Goal: Transaction & Acquisition: Purchase product/service

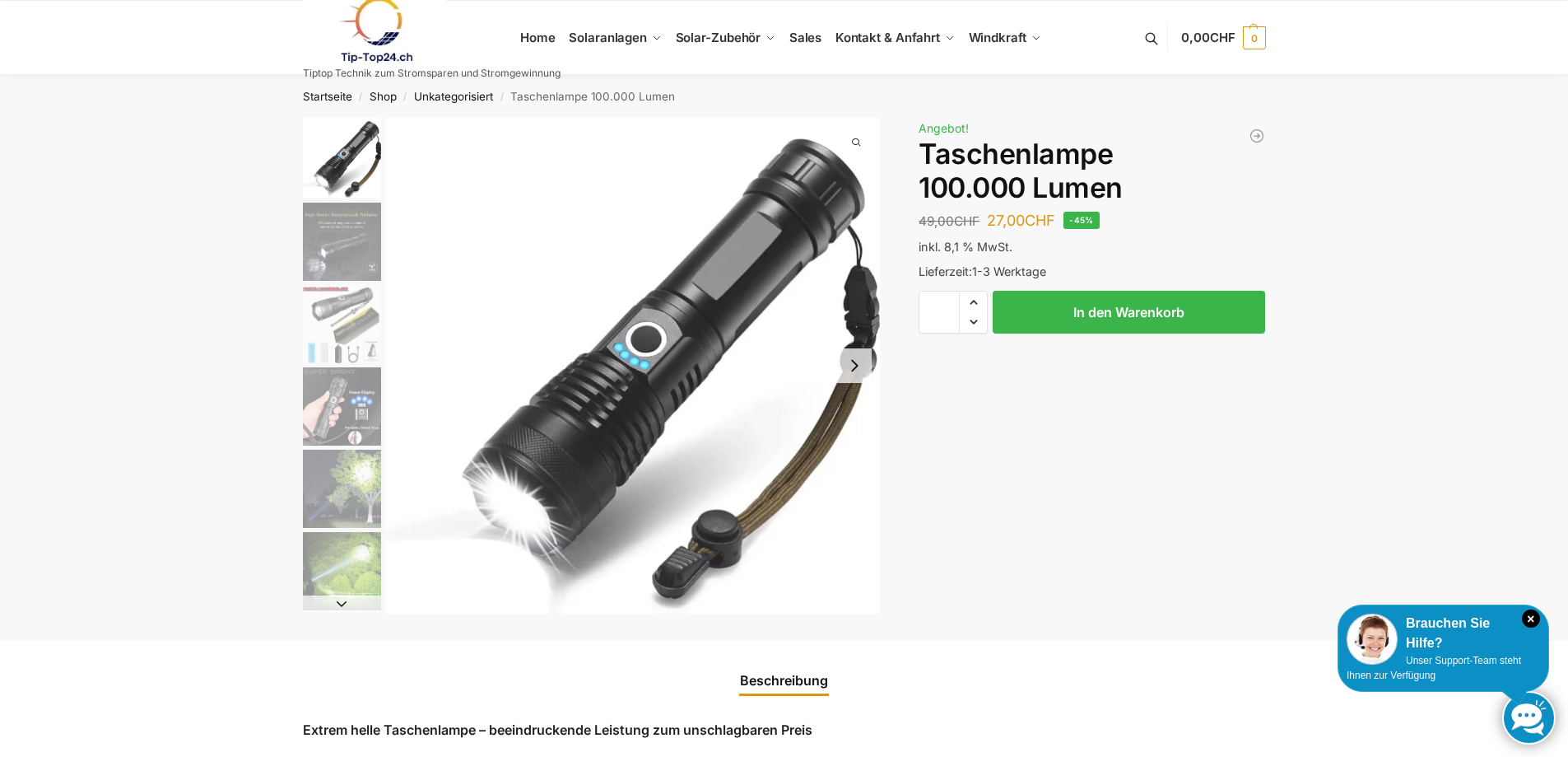
click at [339, 410] on img "4 / 6" at bounding box center [342, 406] width 78 height 78
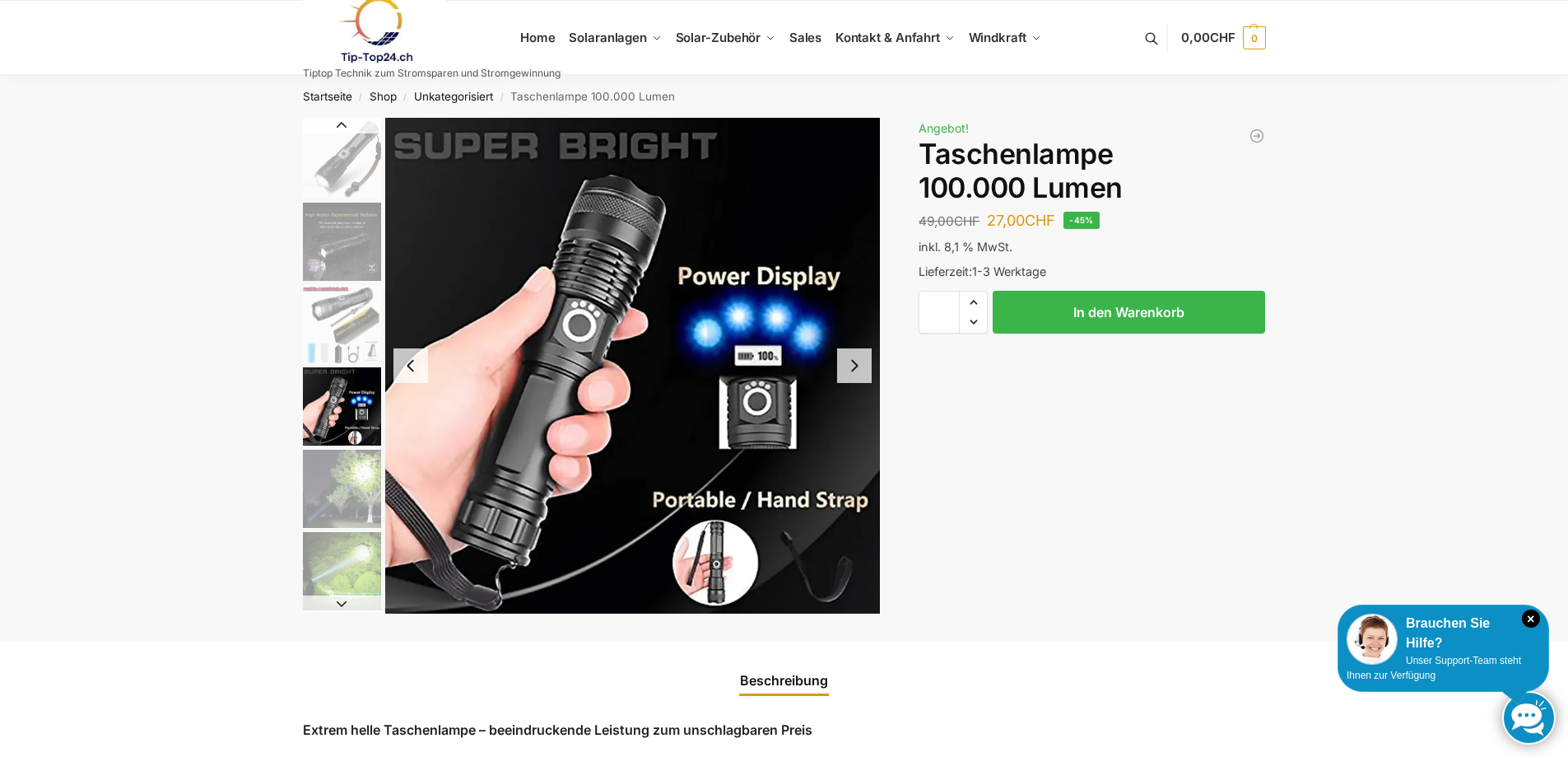
click at [339, 476] on img "5 / 6" at bounding box center [342, 489] width 78 height 78
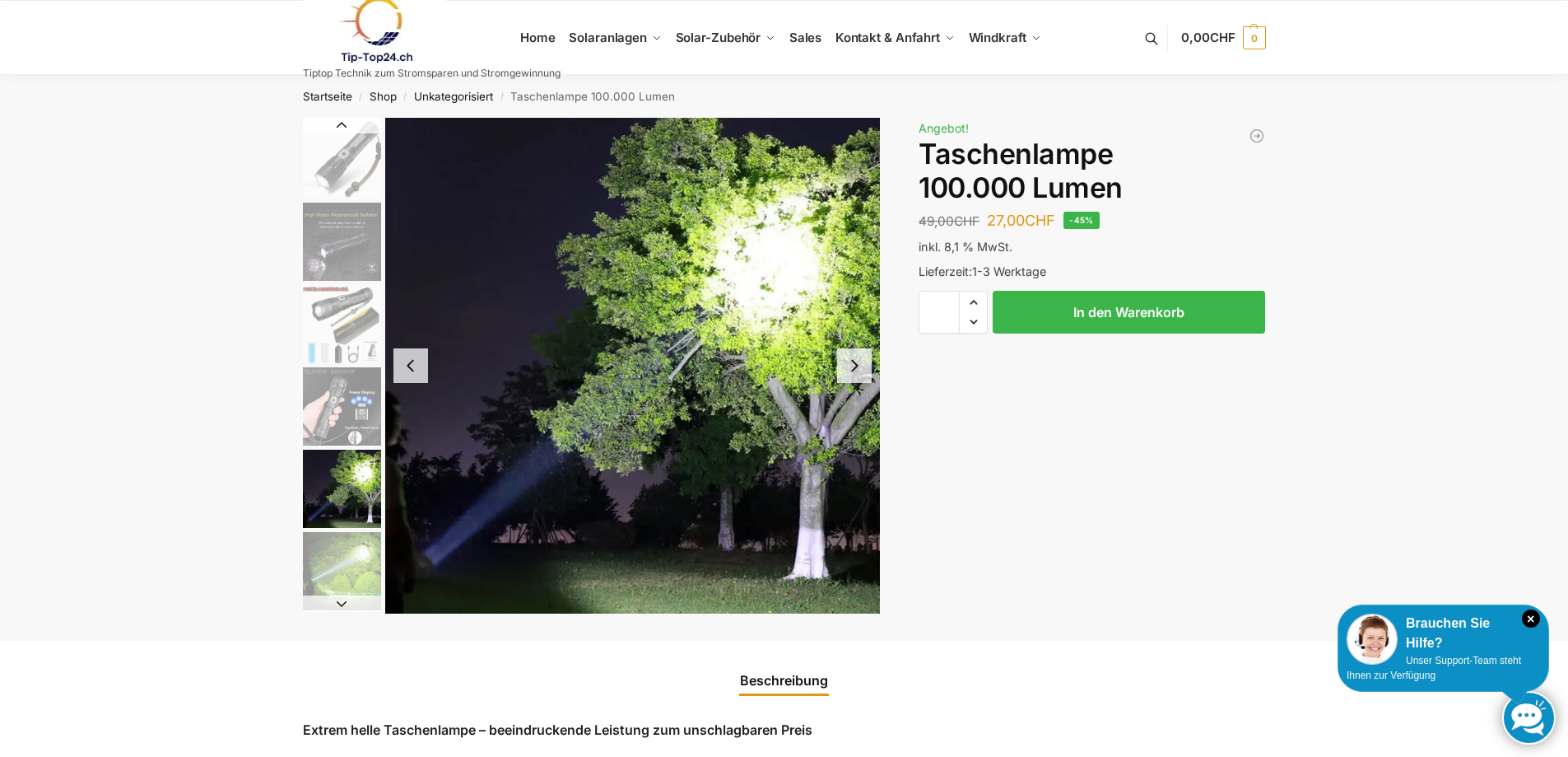
click at [343, 514] on img "5 / 6" at bounding box center [342, 489] width 78 height 78
click at [346, 570] on img "6 / 6" at bounding box center [342, 571] width 78 height 78
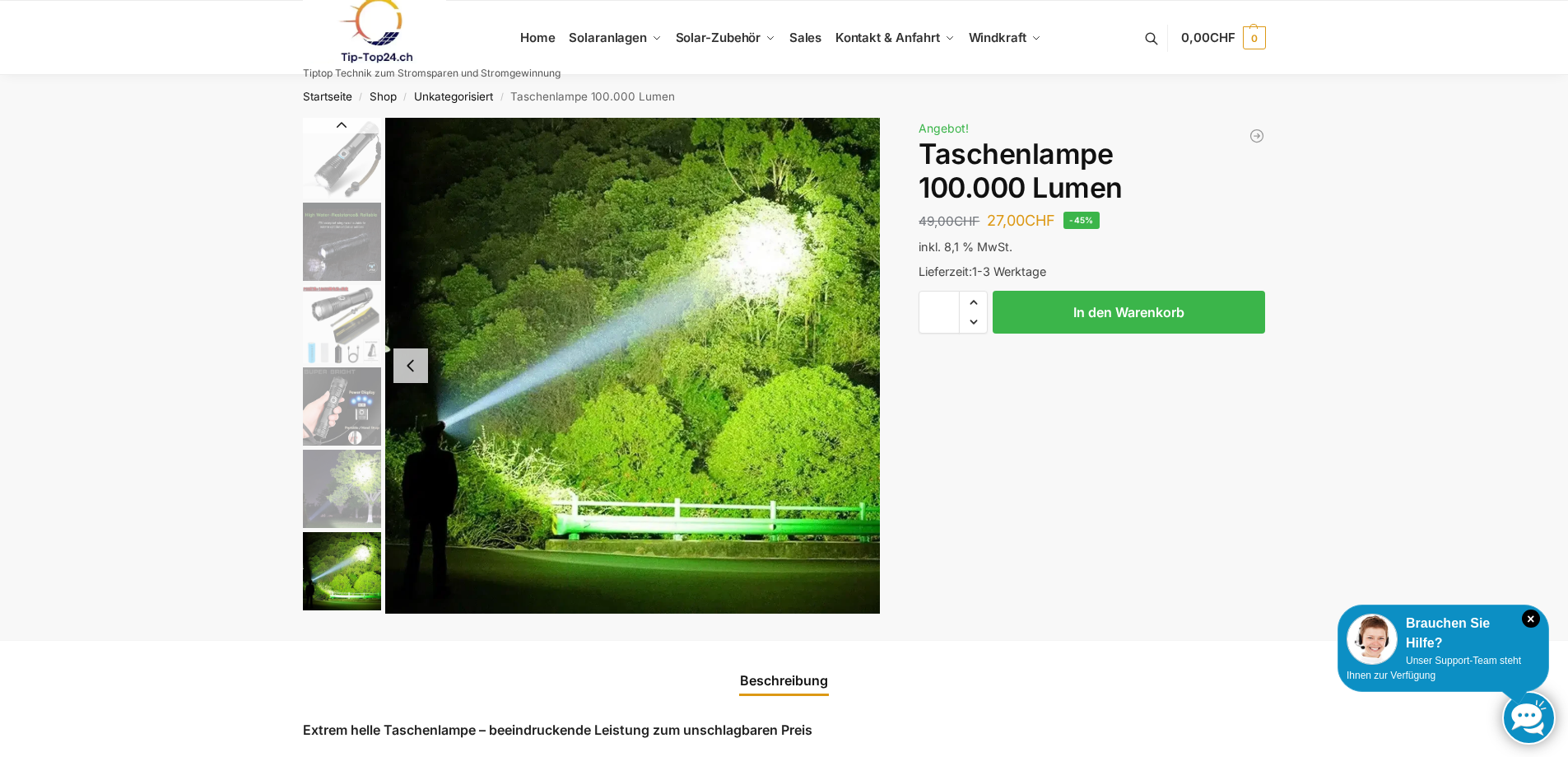
click at [359, 168] on img "1 / 6" at bounding box center [342, 158] width 78 height 81
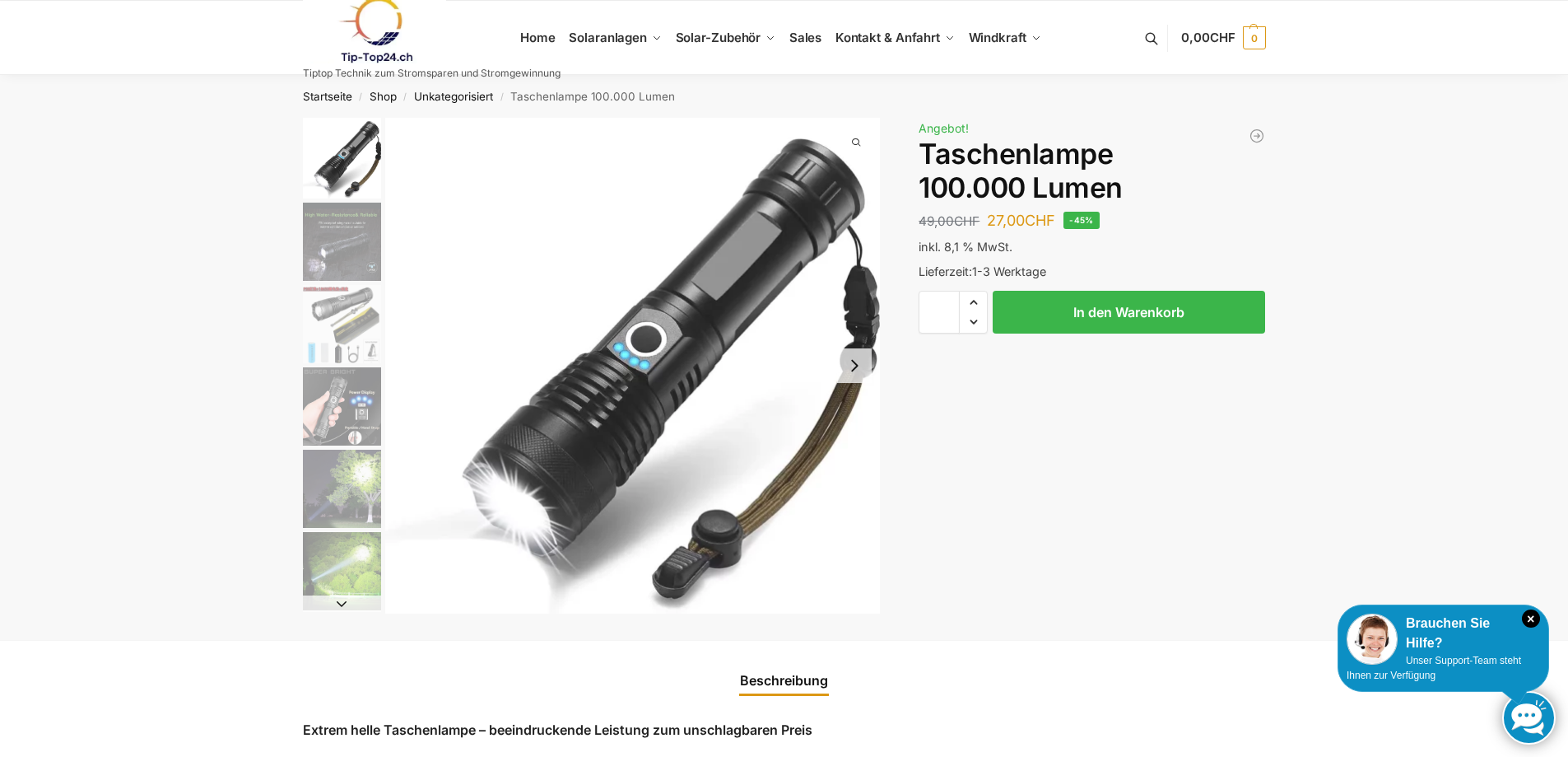
click at [350, 304] on img "3 / 6" at bounding box center [342, 324] width 78 height 78
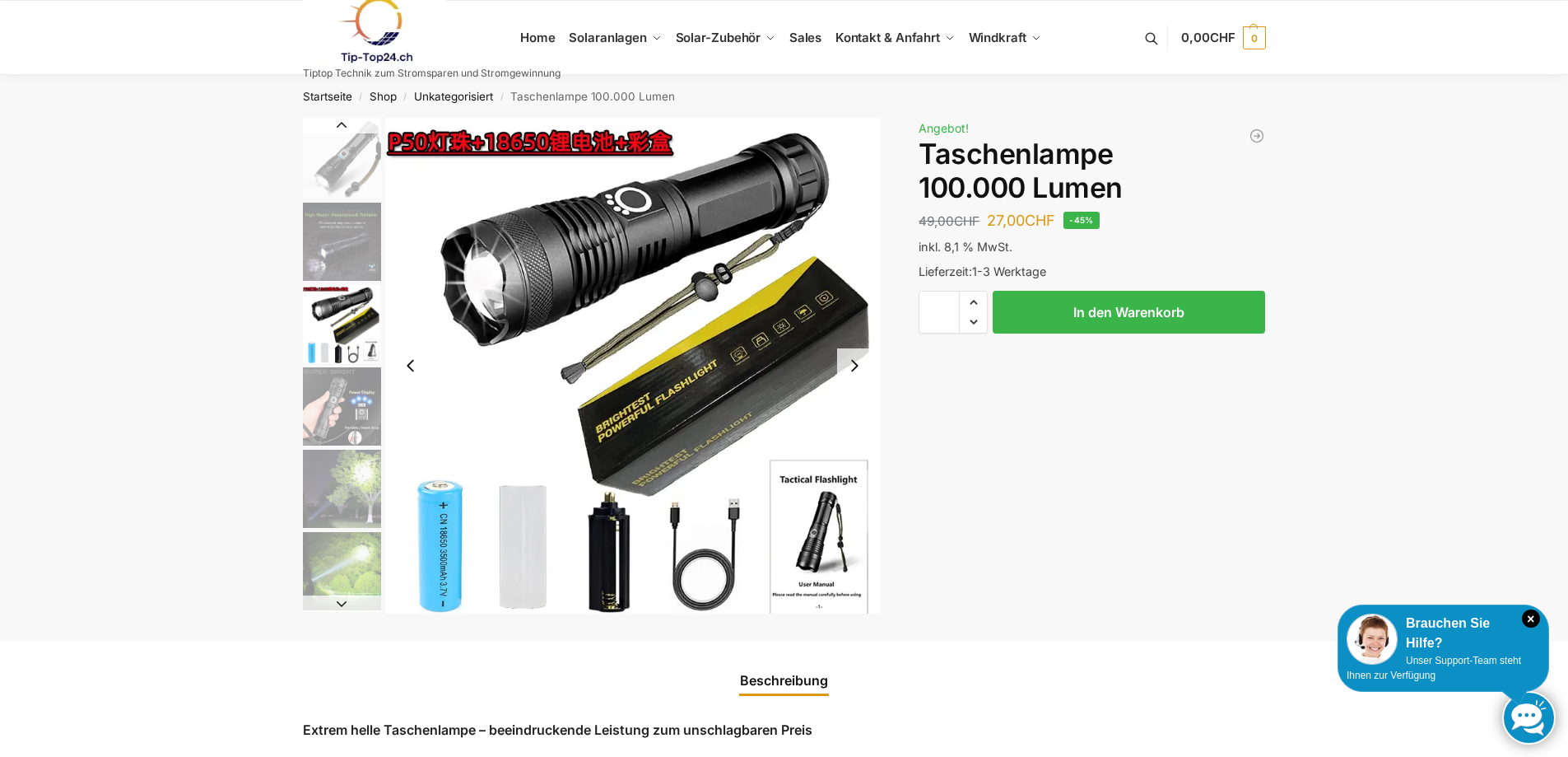
click at [349, 163] on img "1 / 6" at bounding box center [342, 158] width 78 height 81
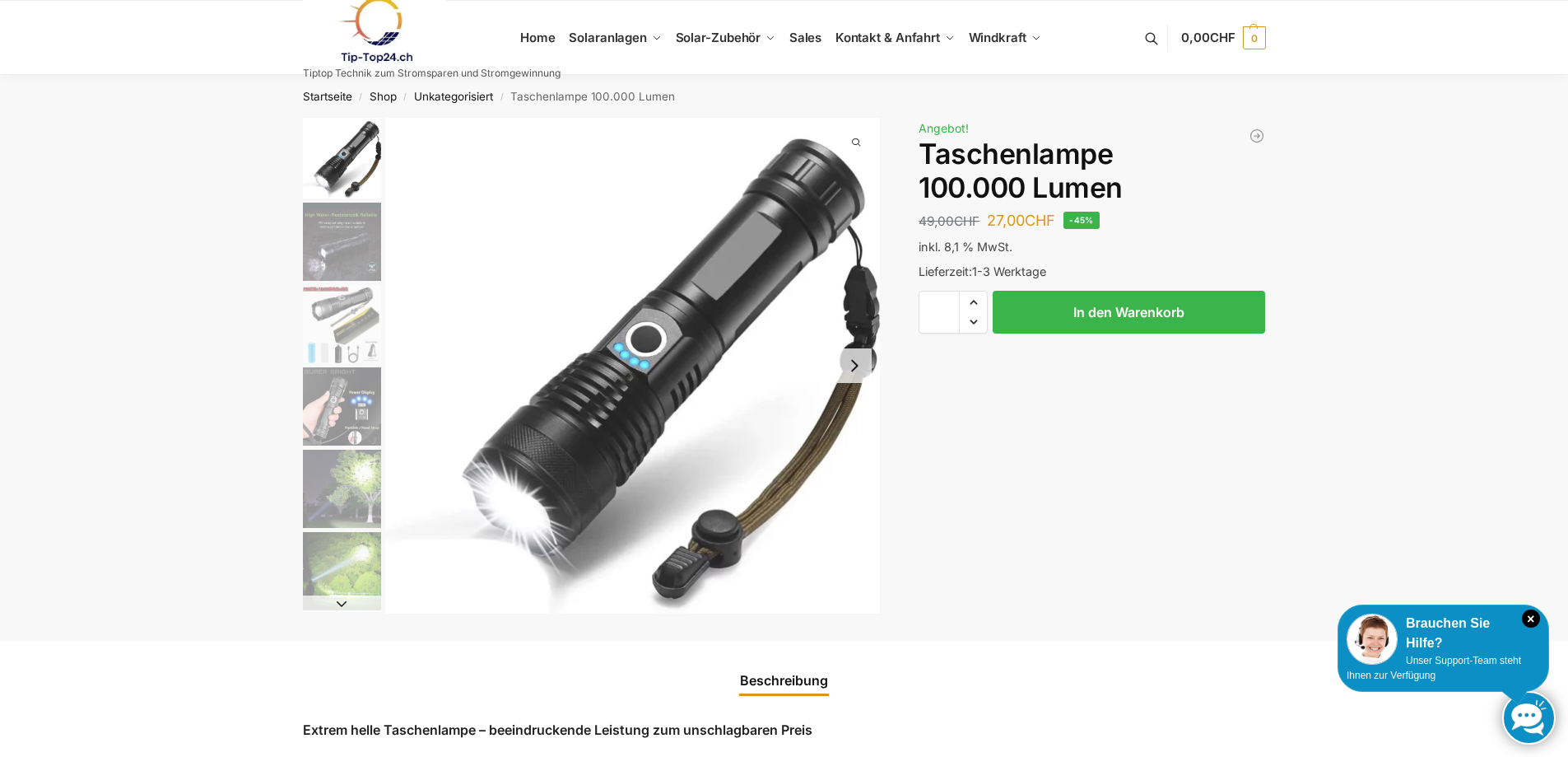
click at [346, 237] on img "2 / 6" at bounding box center [342, 241] width 78 height 78
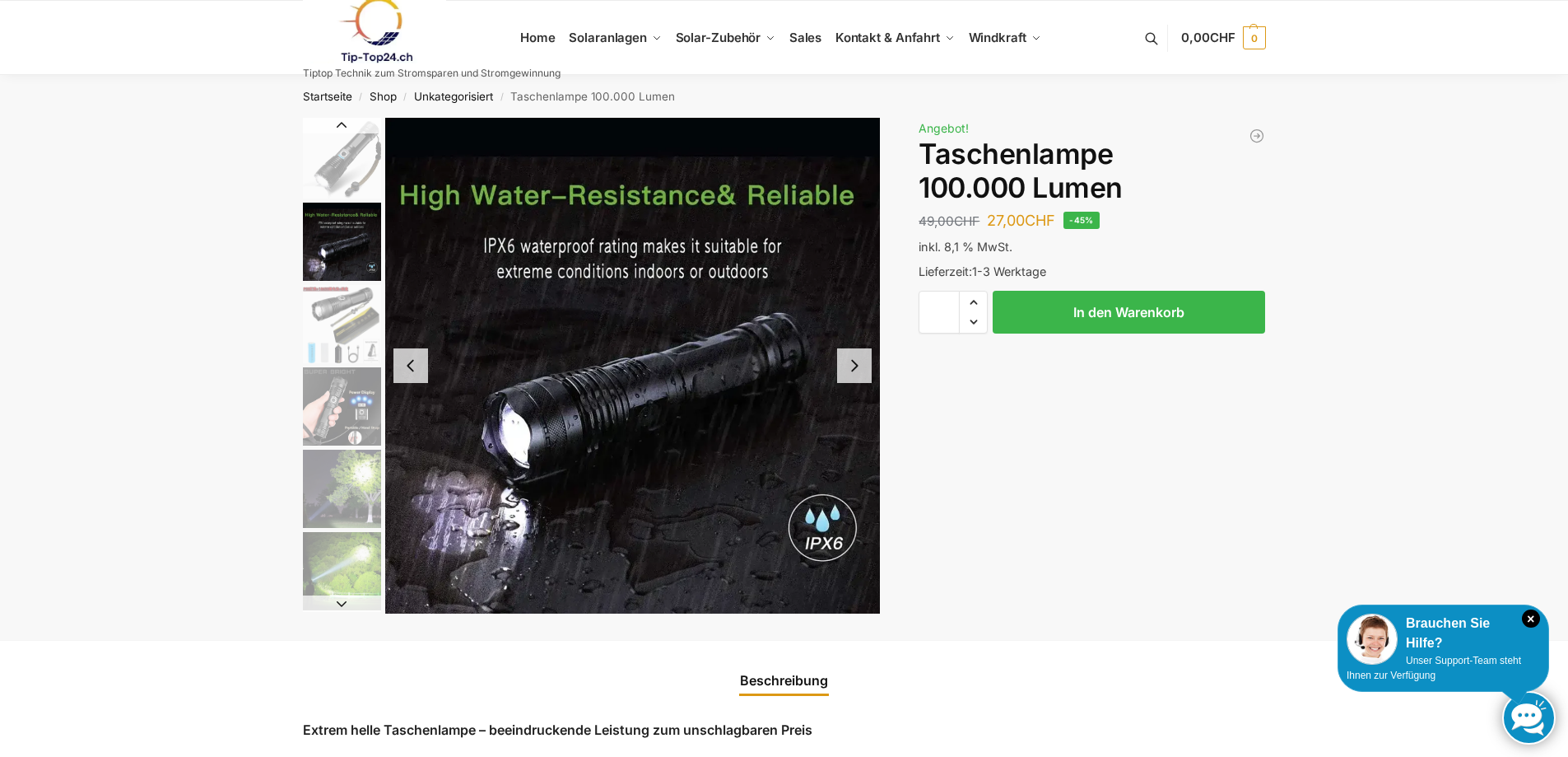
click at [377, 239] on img "2 / 6" at bounding box center [342, 241] width 78 height 78
click at [358, 172] on img "1 / 6" at bounding box center [342, 158] width 78 height 81
click at [361, 148] on img "1 / 6" at bounding box center [342, 158] width 78 height 81
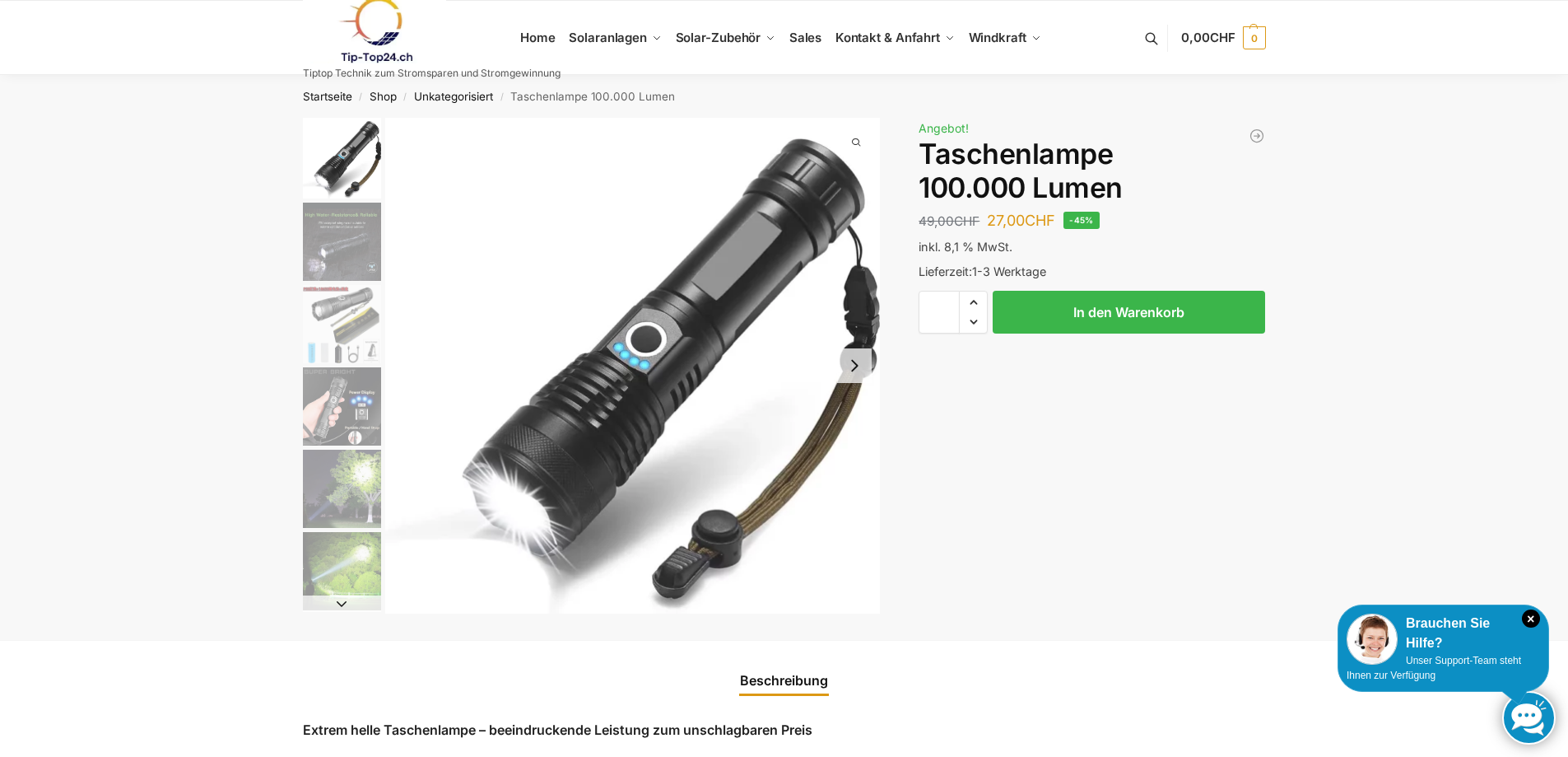
click at [348, 222] on img "2 / 6" at bounding box center [342, 241] width 78 height 78
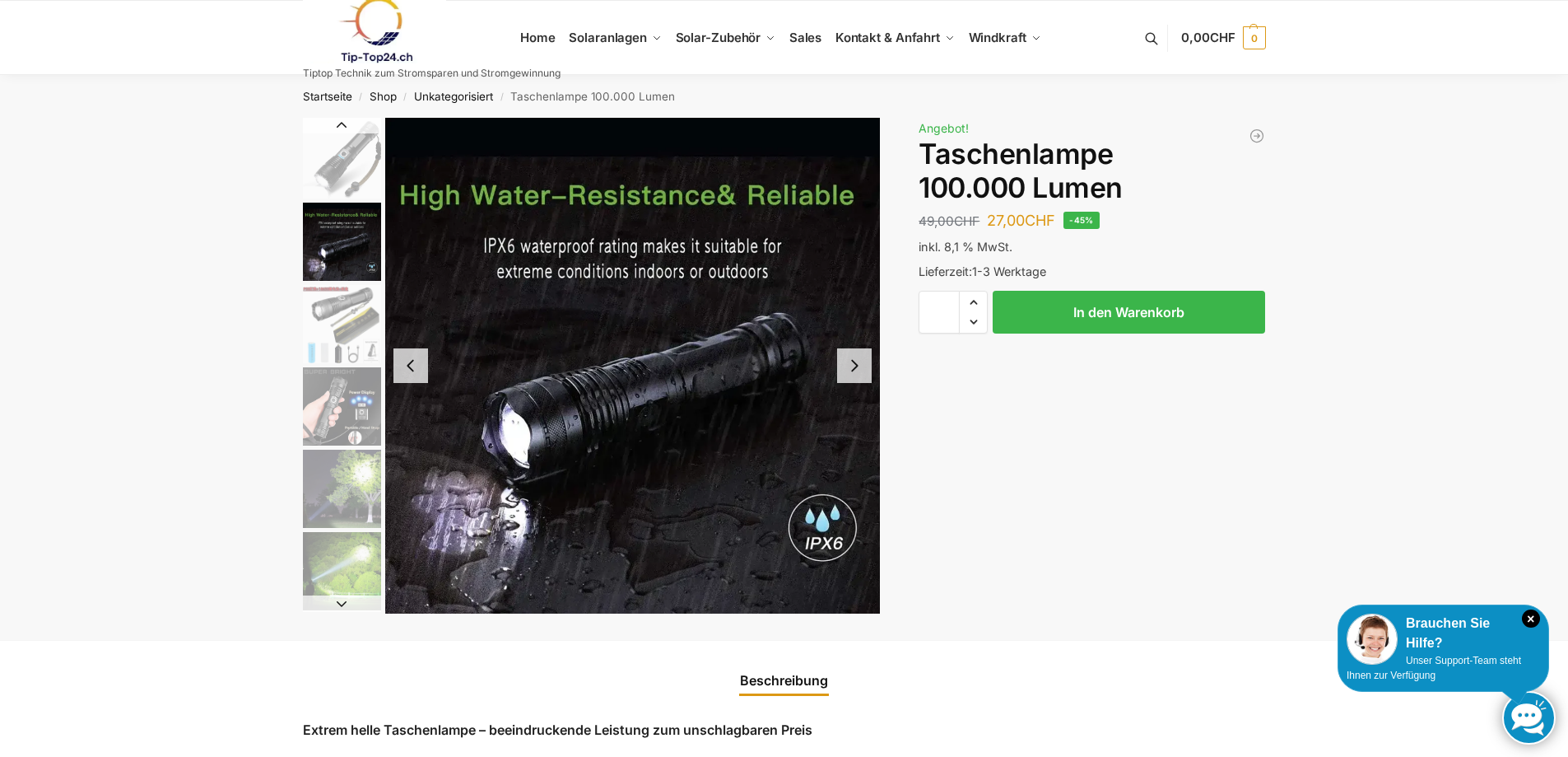
click at [352, 176] on img "1 / 6" at bounding box center [342, 158] width 78 height 81
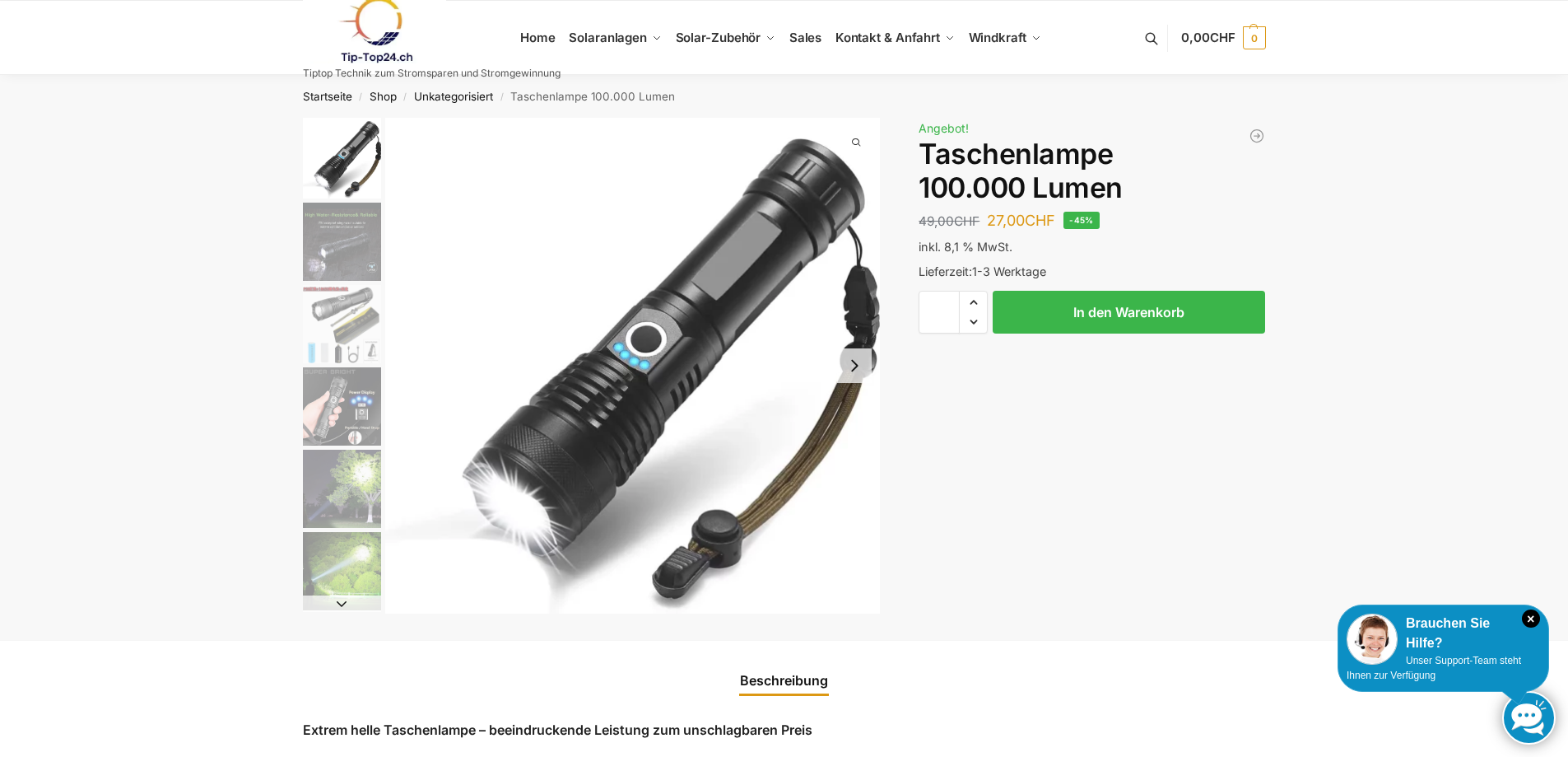
click at [334, 364] on li "3 / 6" at bounding box center [340, 323] width 82 height 82
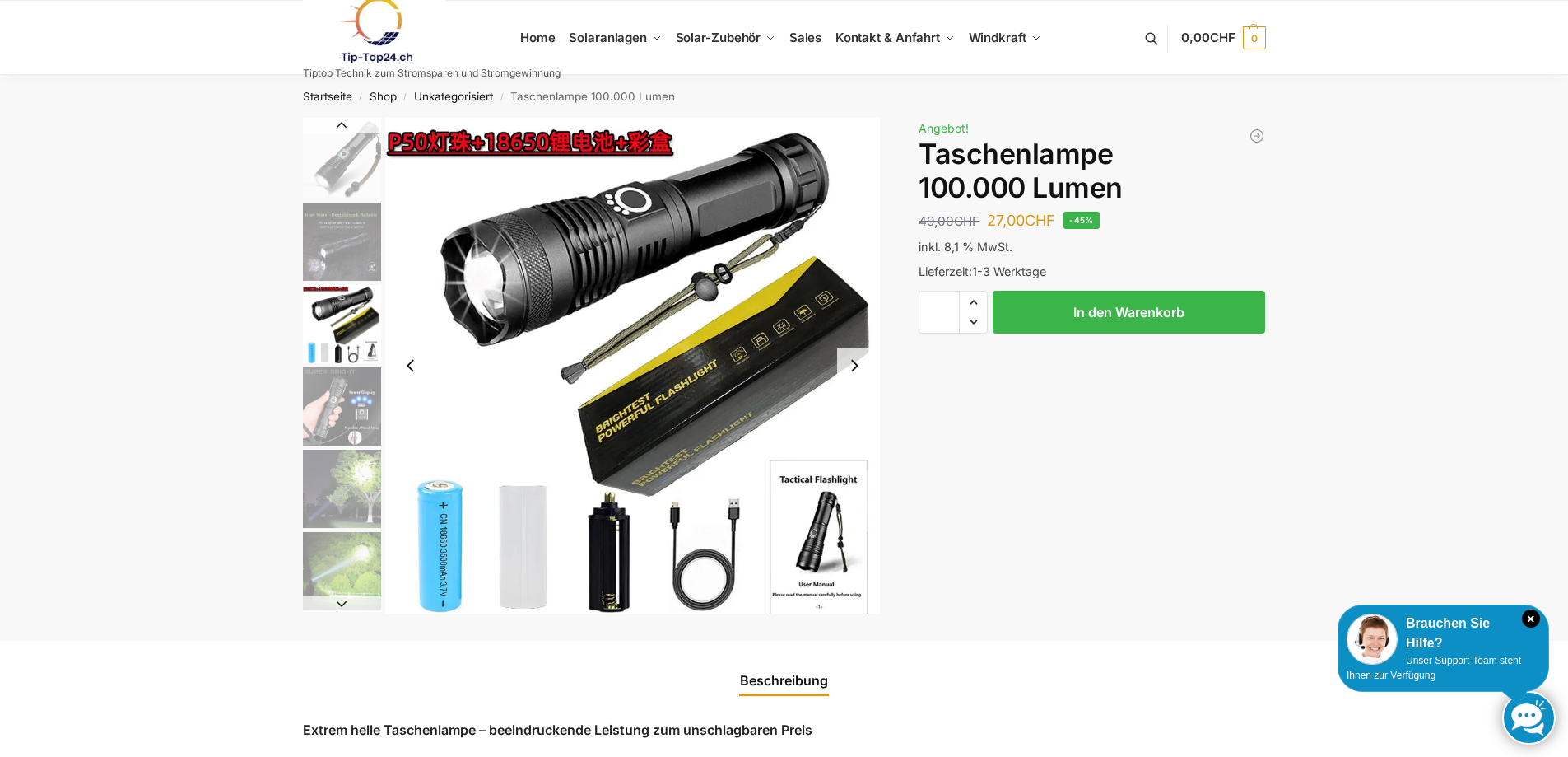
click at [334, 406] on img "4 / 6" at bounding box center [342, 406] width 78 height 78
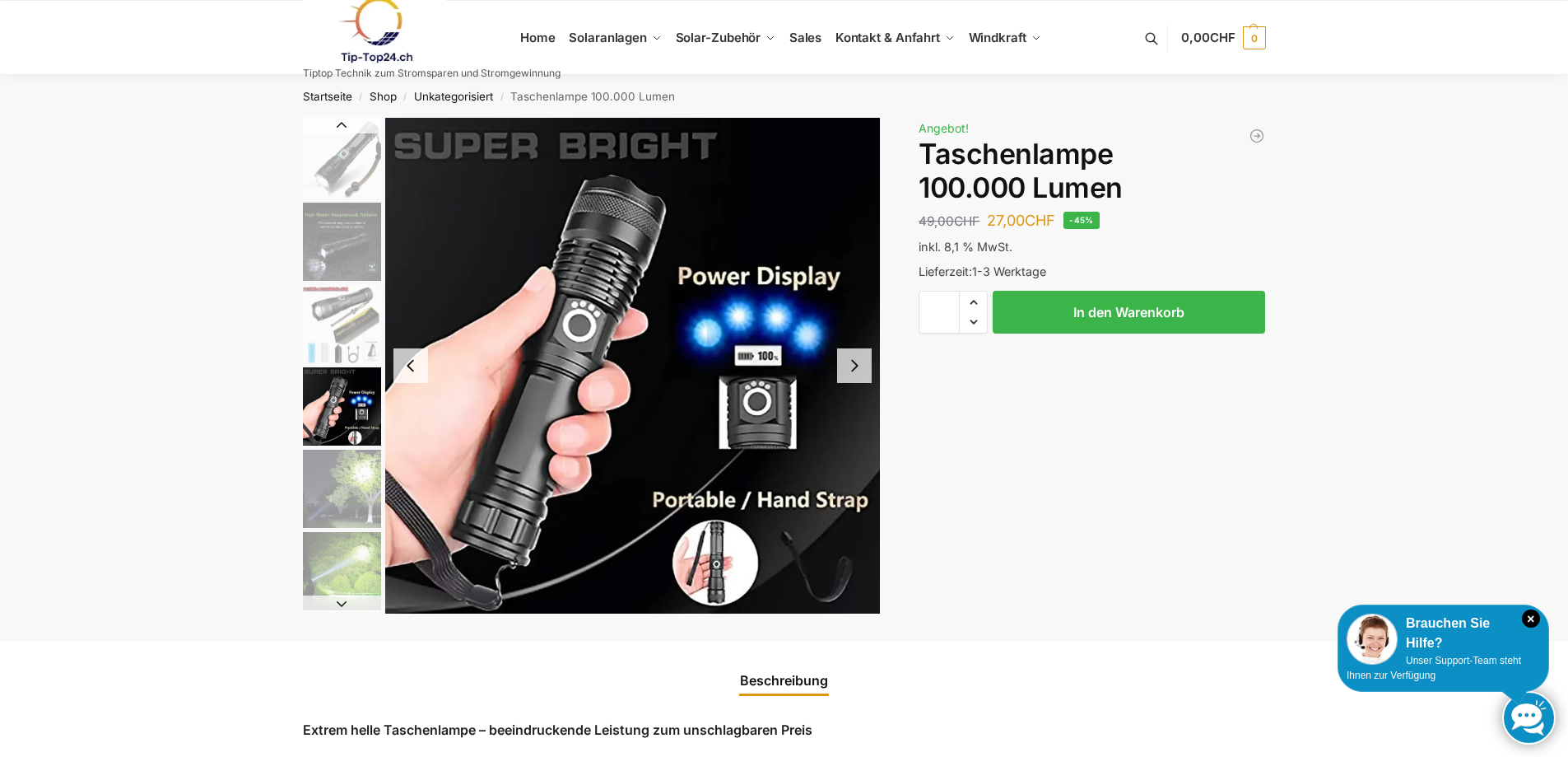
click at [334, 360] on img "3 / 6" at bounding box center [342, 324] width 78 height 78
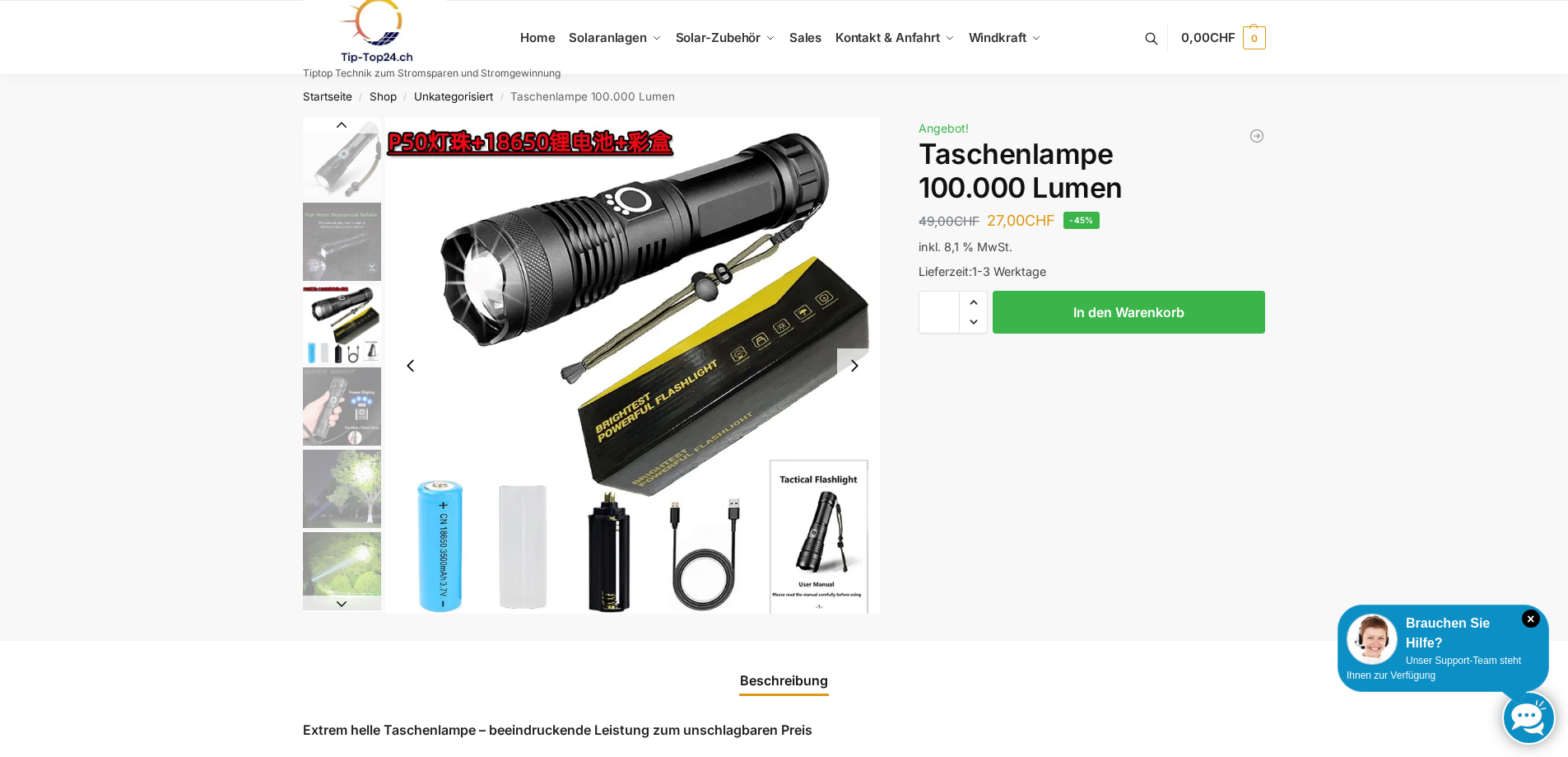
click at [353, 551] on img "6 / 6" at bounding box center [342, 571] width 78 height 78
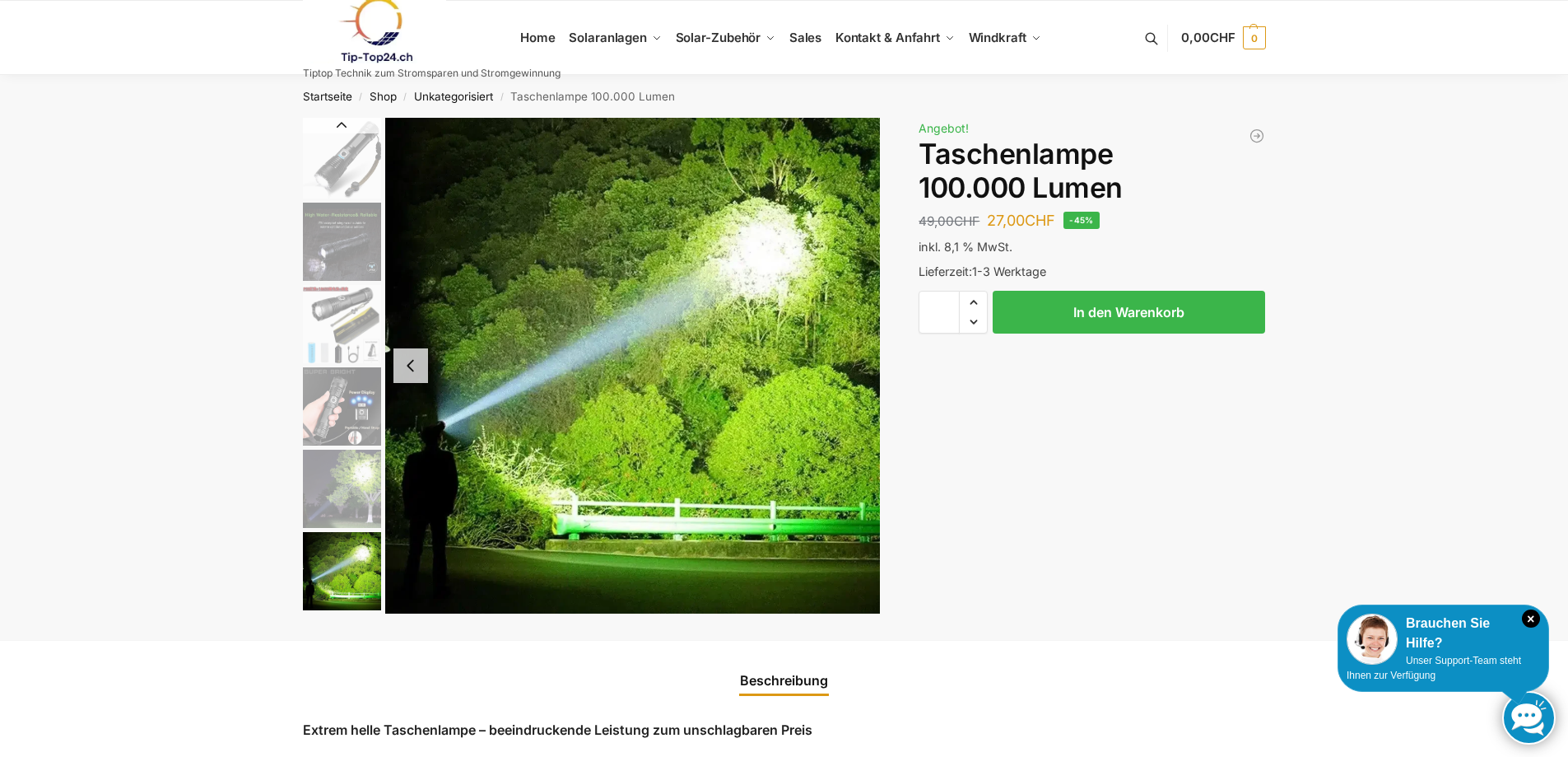
click at [356, 238] on img "2 / 6" at bounding box center [342, 241] width 78 height 78
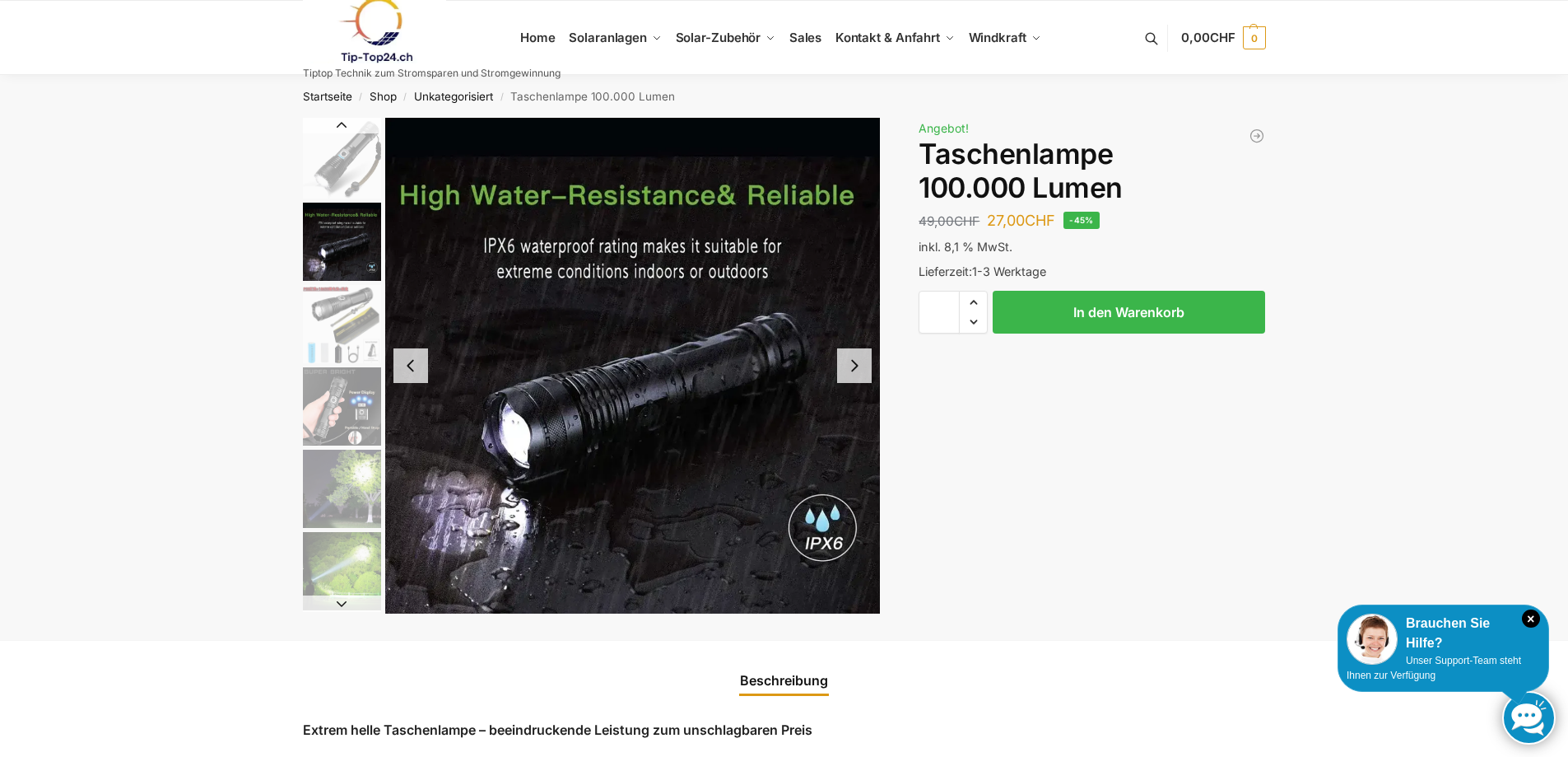
click at [423, 377] on button "Previous slide" at bounding box center [411, 365] width 35 height 35
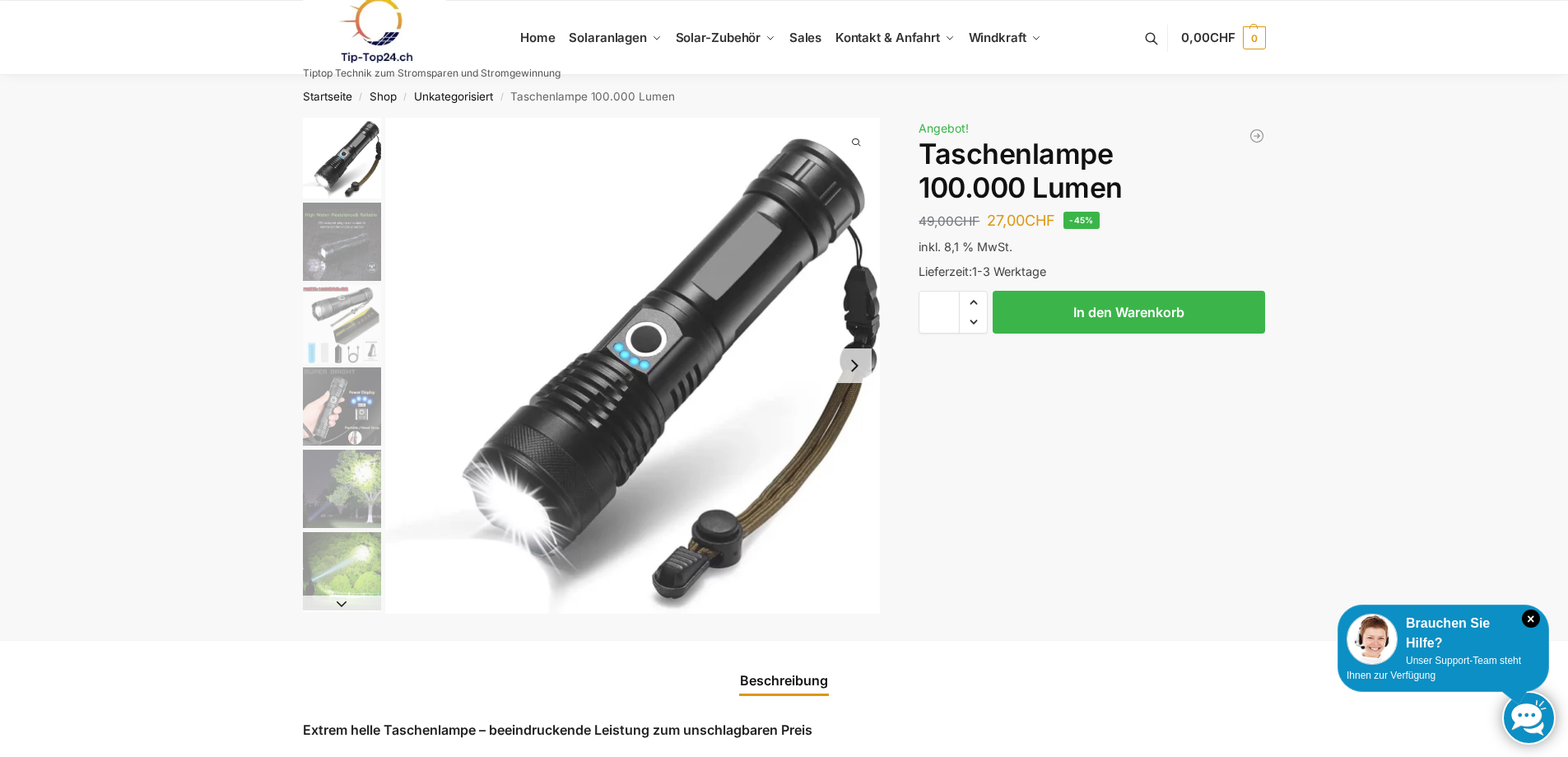
click at [423, 377] on img "1 / 6" at bounding box center [633, 365] width 495 height 496
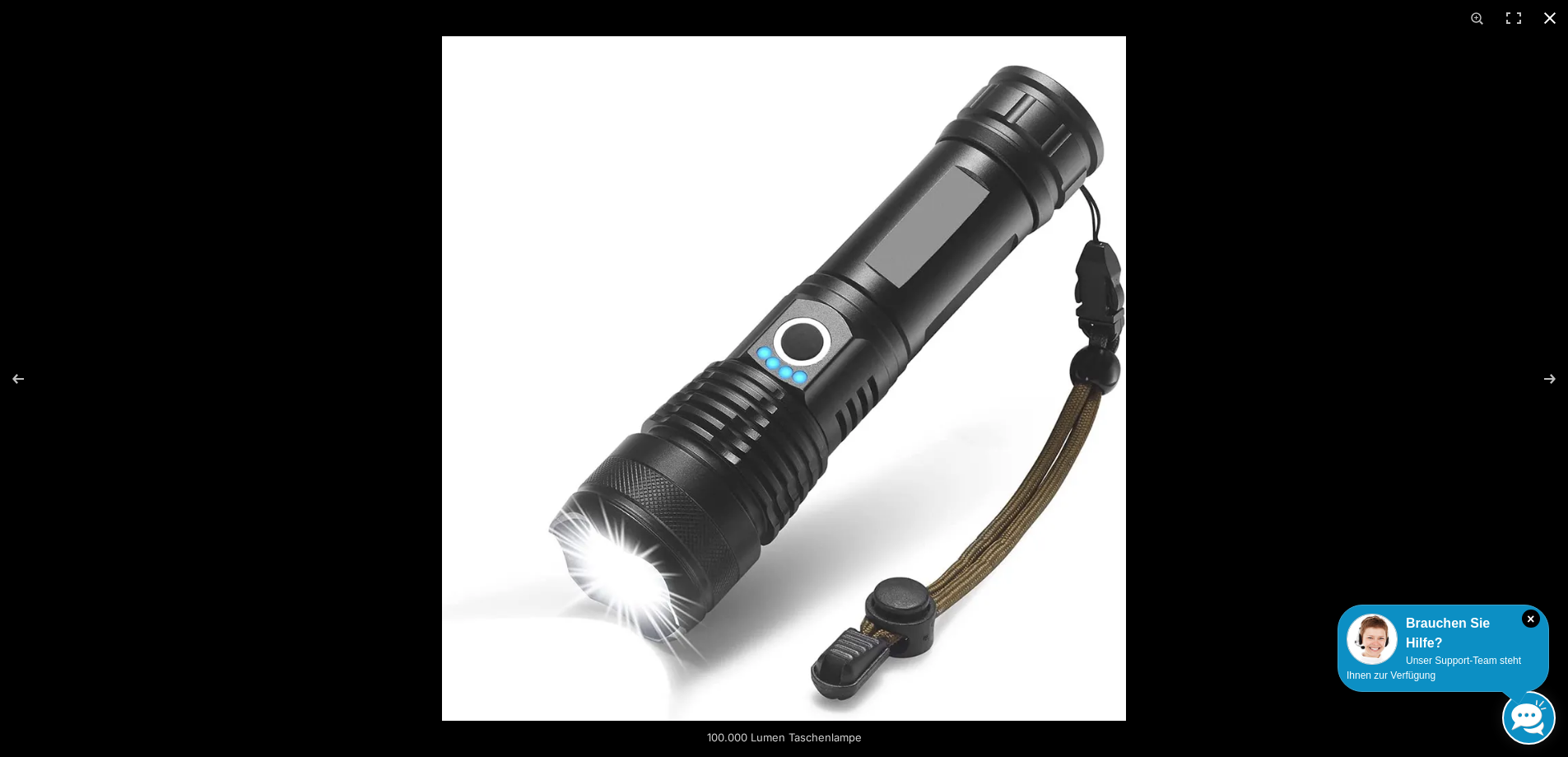
click at [1559, 13] on button "Close (Esc)" at bounding box center [1550, 18] width 36 height 36
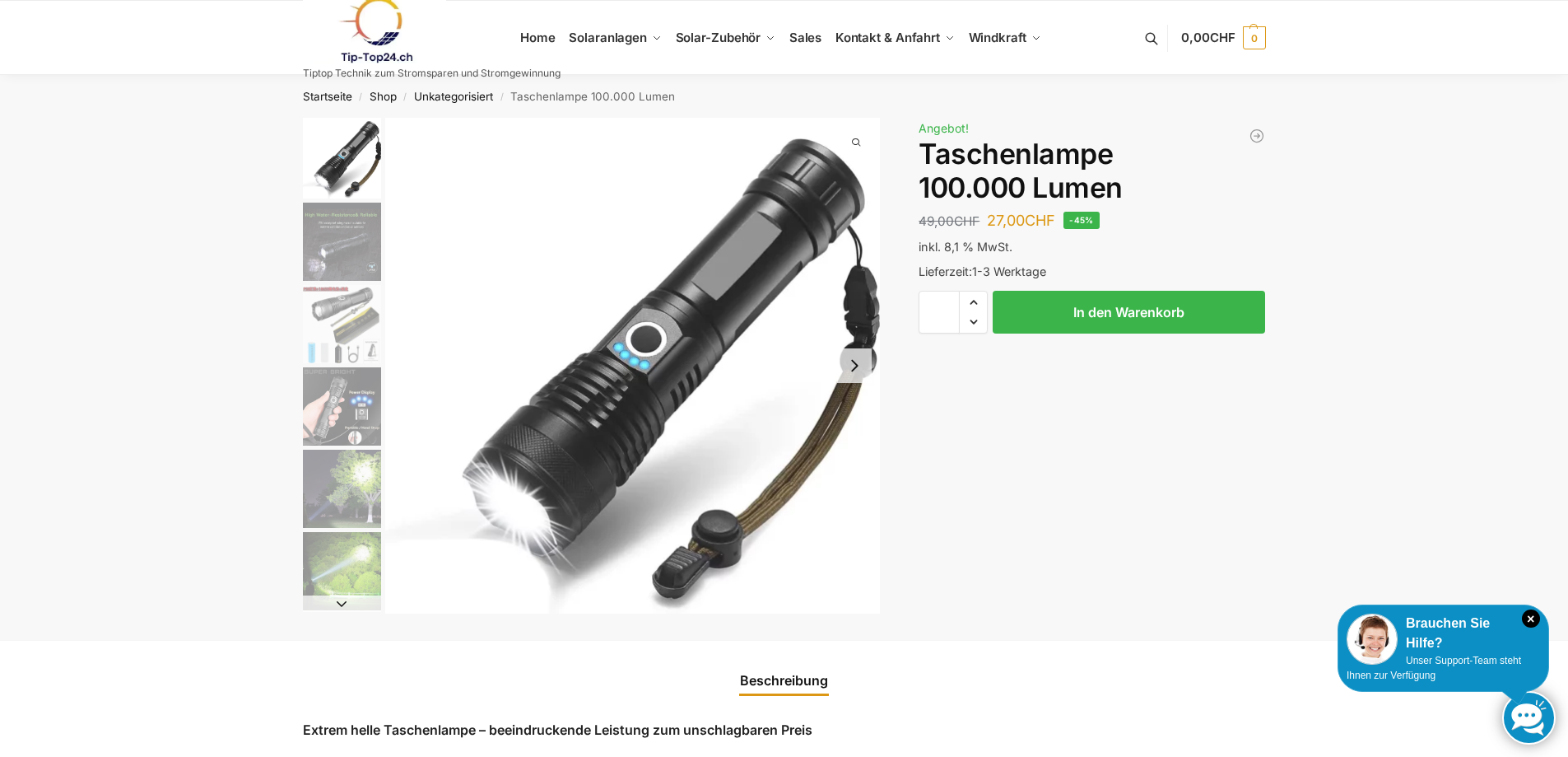
click at [374, 49] on img at bounding box center [375, 29] width 144 height 66
